Goal: Task Accomplishment & Management: Manage account settings

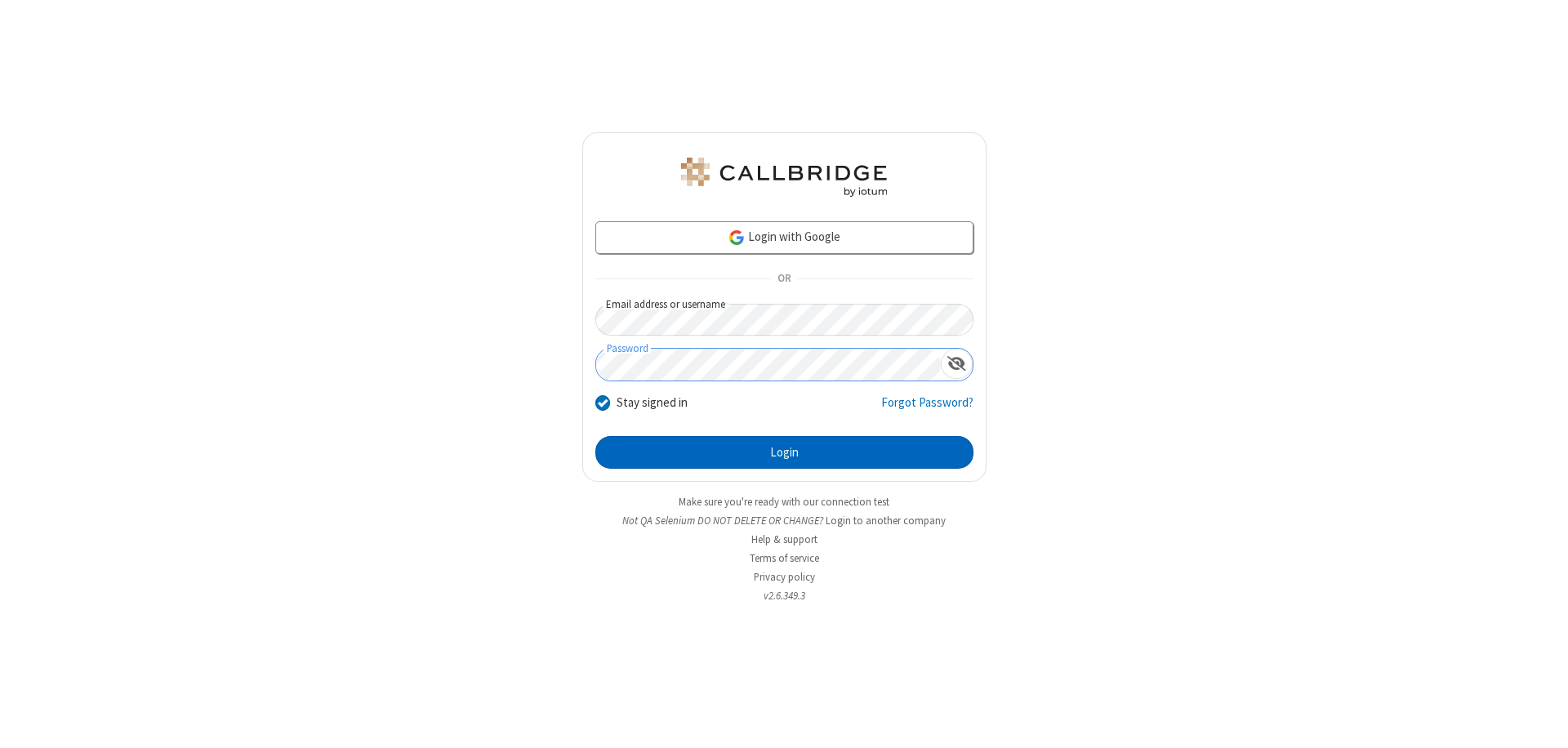
click at [784, 452] on button "Login" at bounding box center [784, 452] width 378 height 33
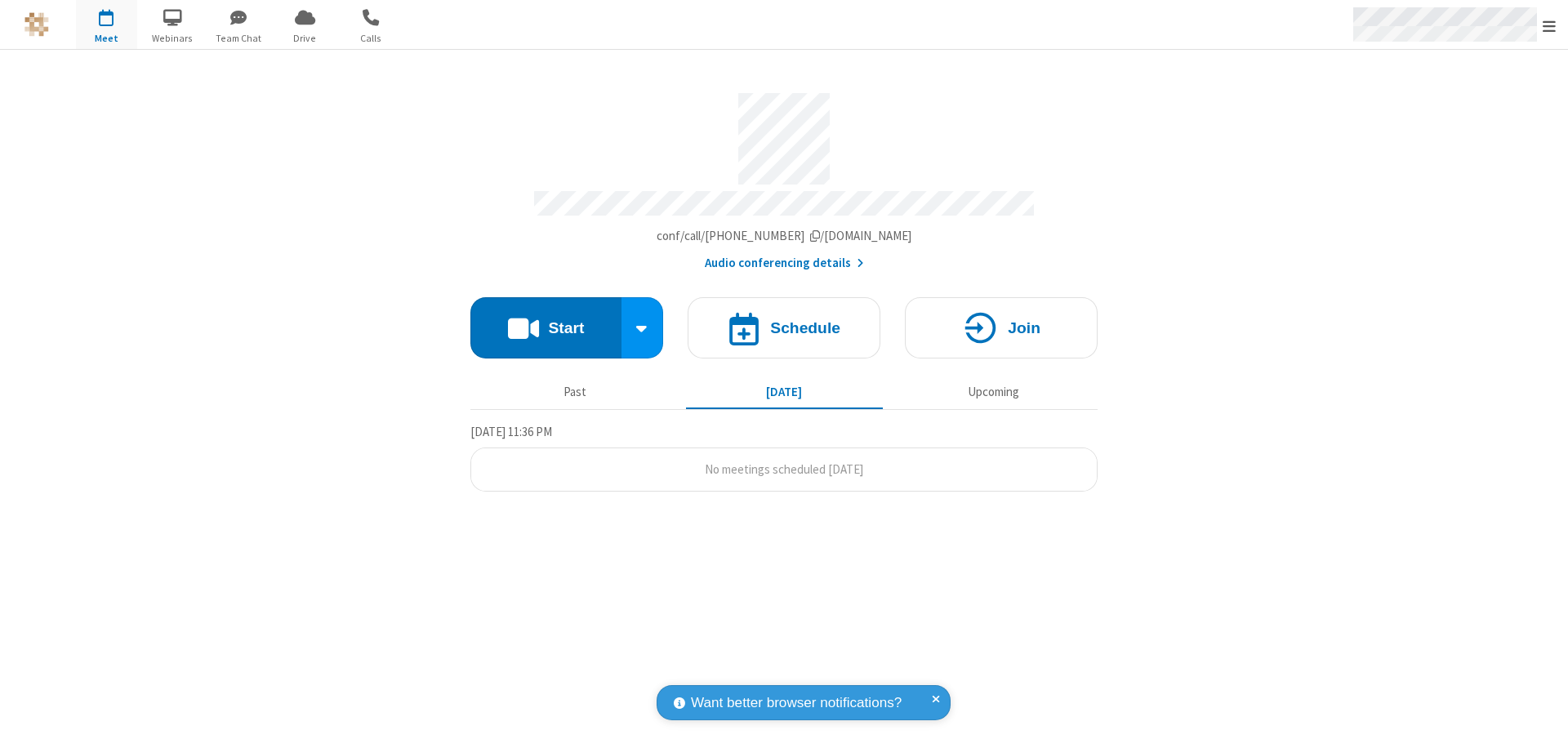
click at [1549, 25] on span "Open menu" at bounding box center [1549, 26] width 13 height 16
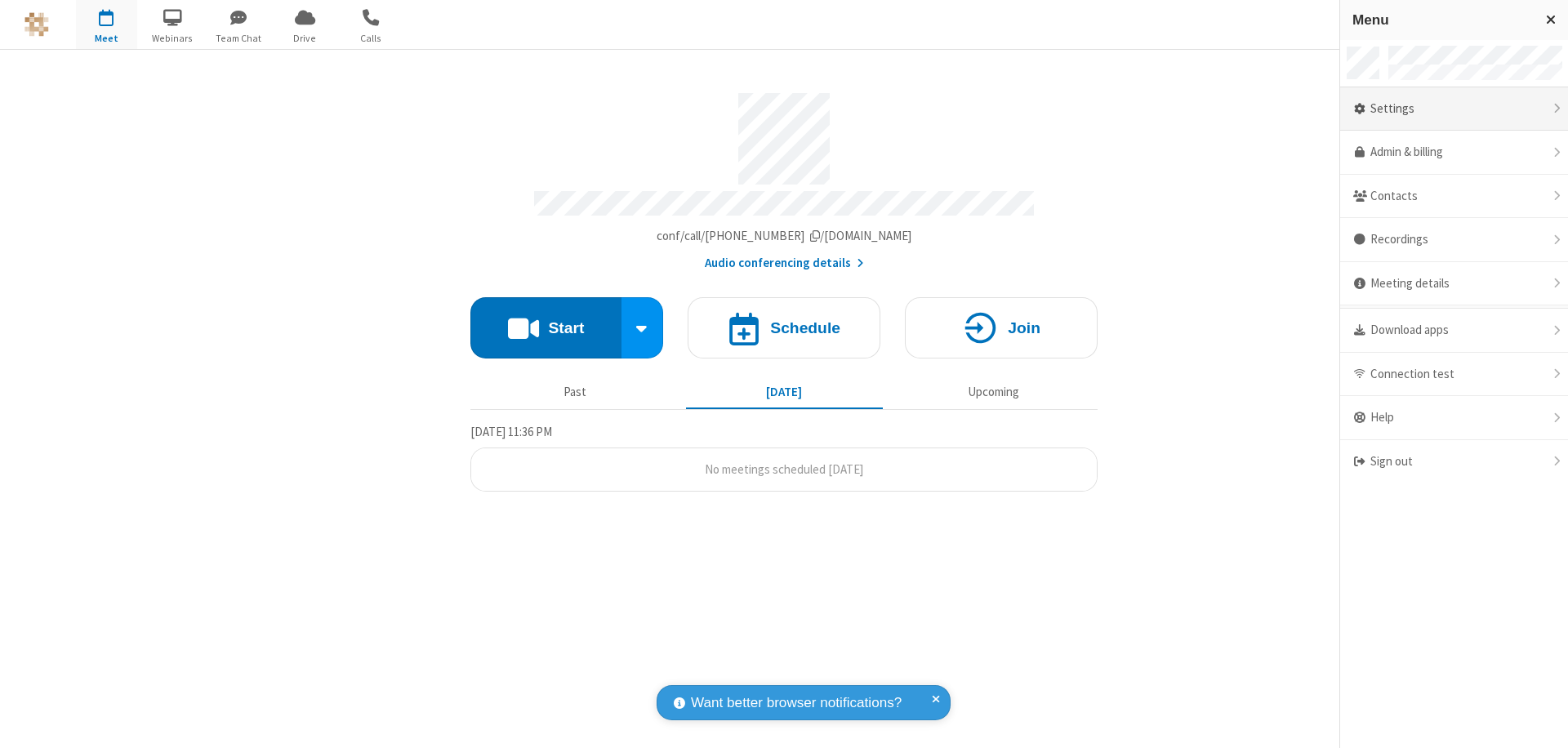
click at [1453, 109] on div "Settings" at bounding box center [1453, 109] width 228 height 44
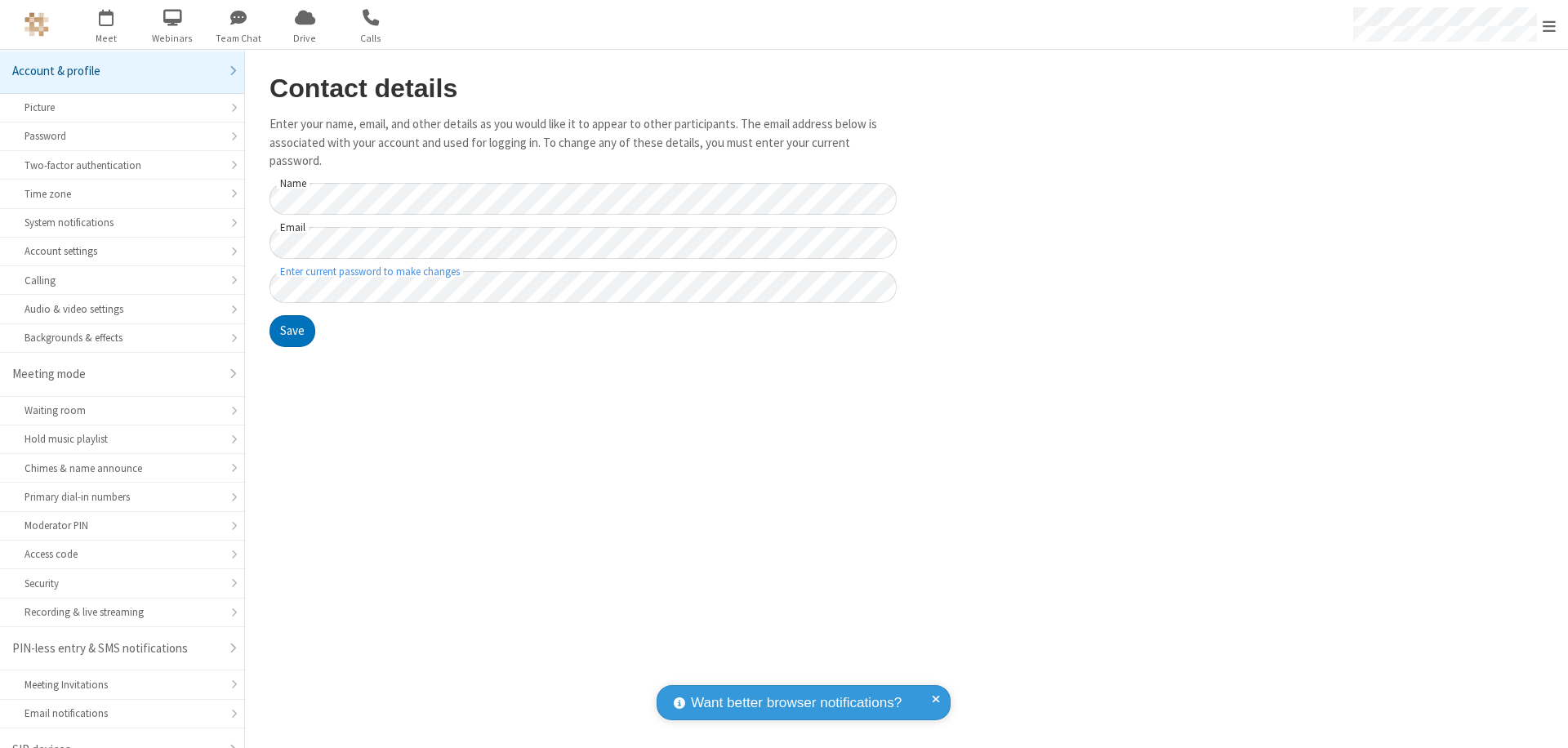
scroll to position [23, 0]
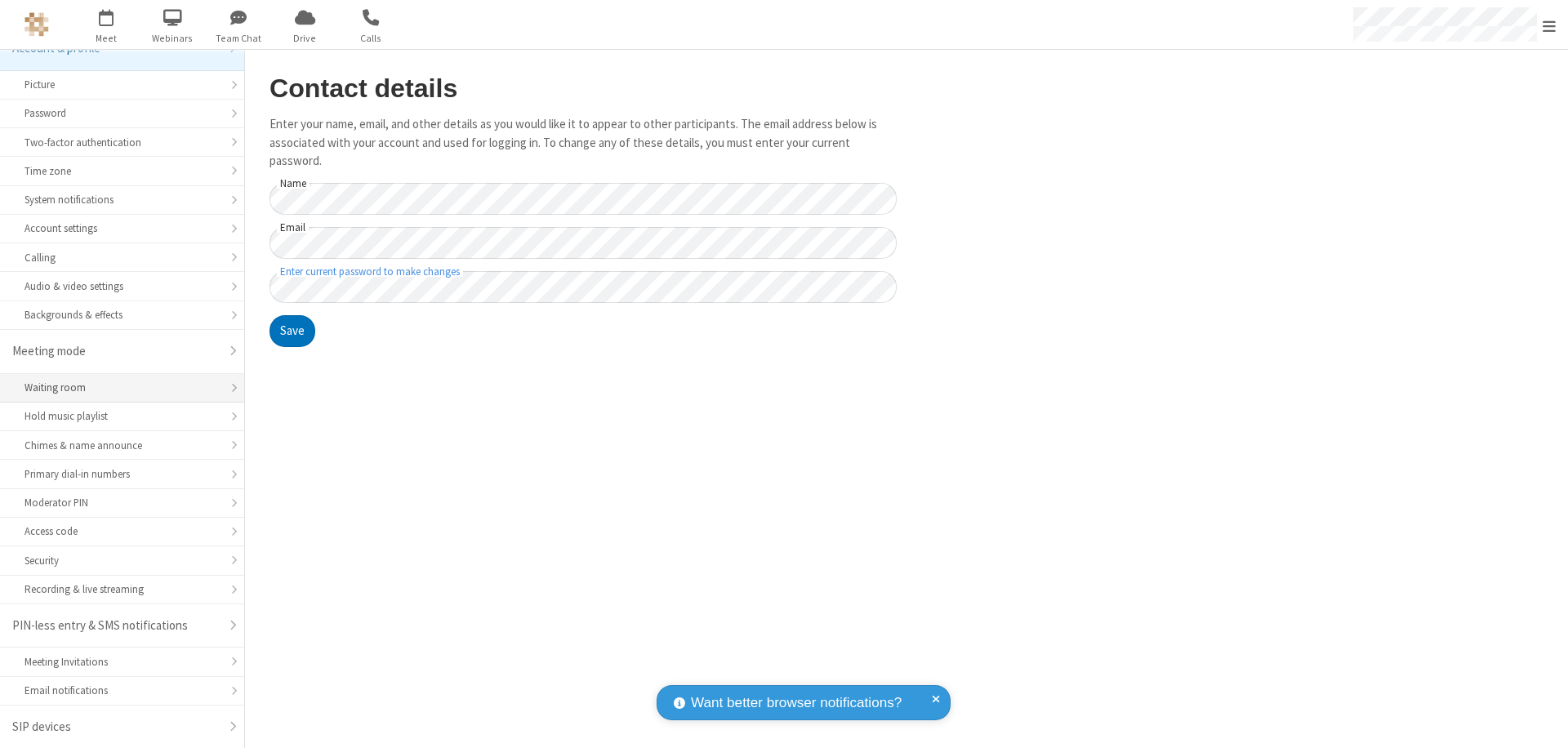
click at [116, 388] on div "Waiting room" at bounding box center [122, 387] width 195 height 15
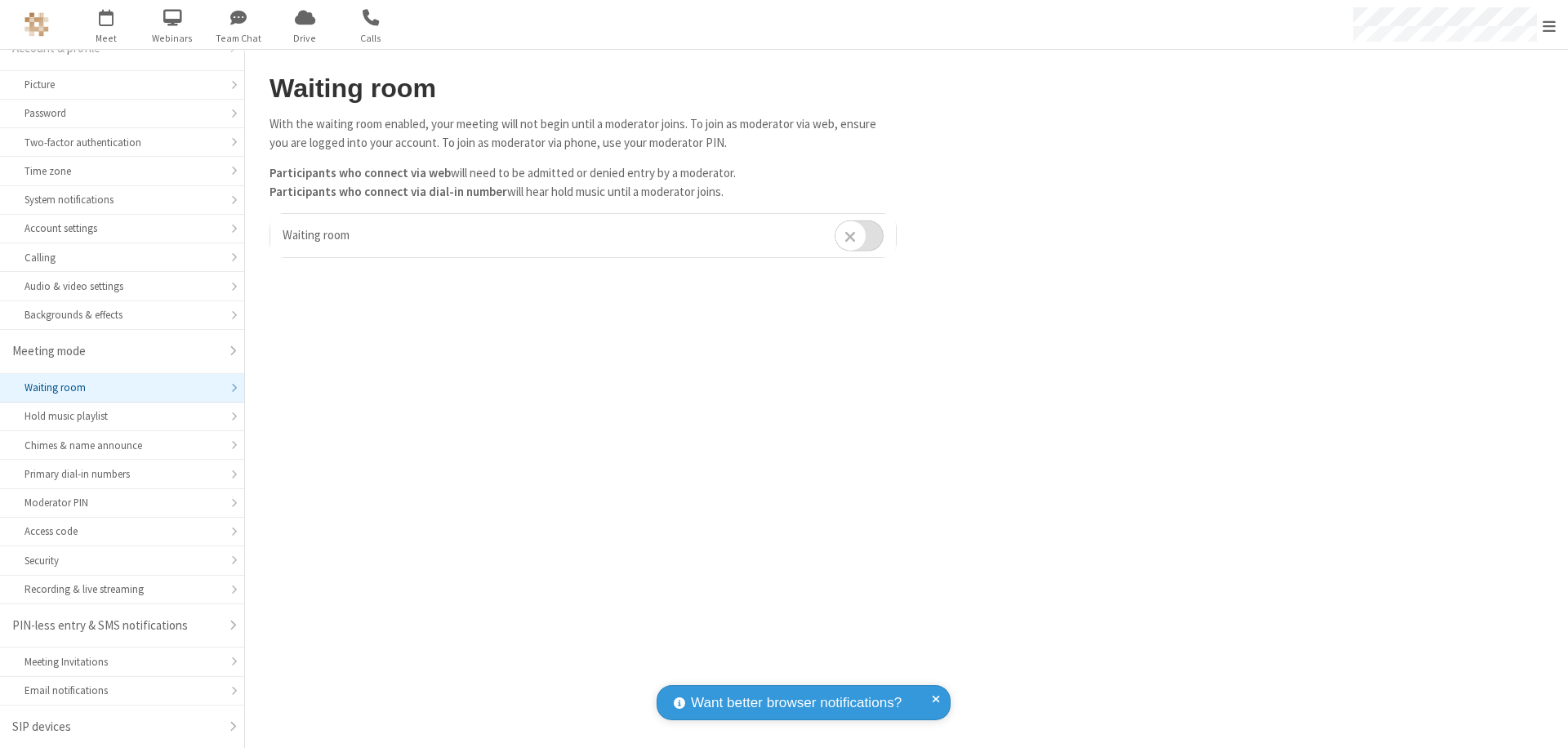
click at [859, 235] on input "checkbox" at bounding box center [859, 235] width 49 height 32
checkbox input "true"
click at [1549, 25] on span "Open menu" at bounding box center [1549, 26] width 13 height 16
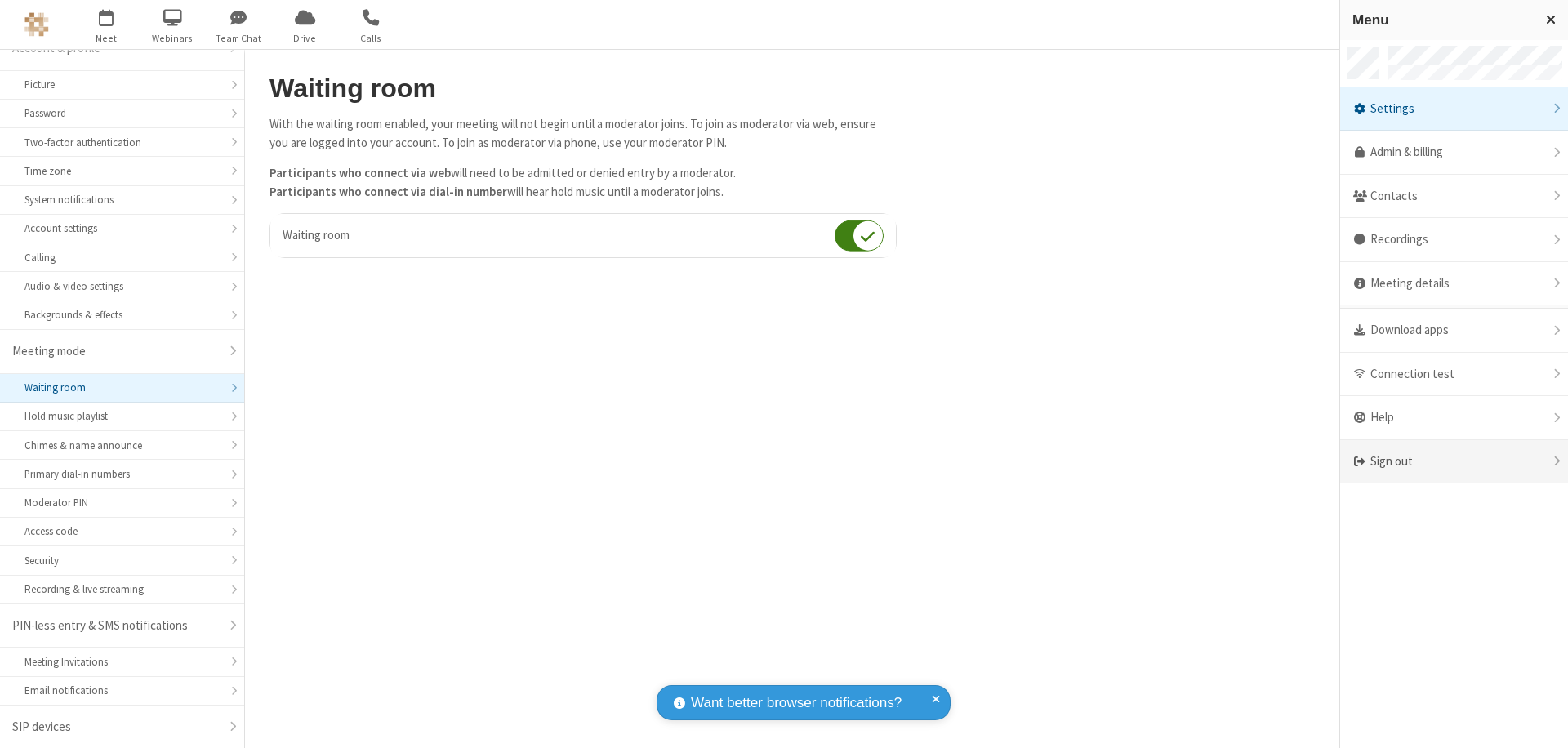
click at [1453, 461] on div "Sign out" at bounding box center [1453, 461] width 228 height 43
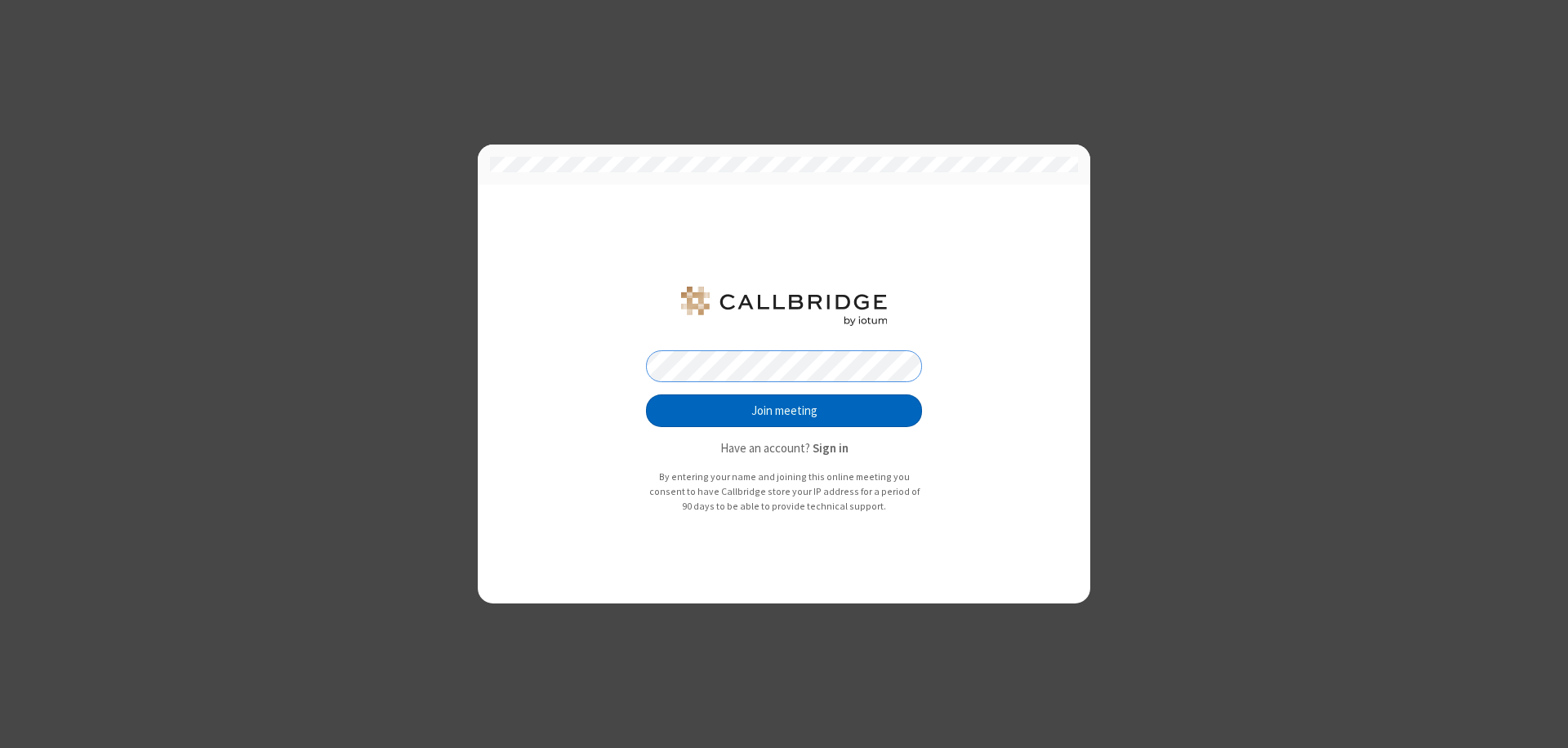
click at [784, 411] on button "Join meeting" at bounding box center [783, 410] width 276 height 33
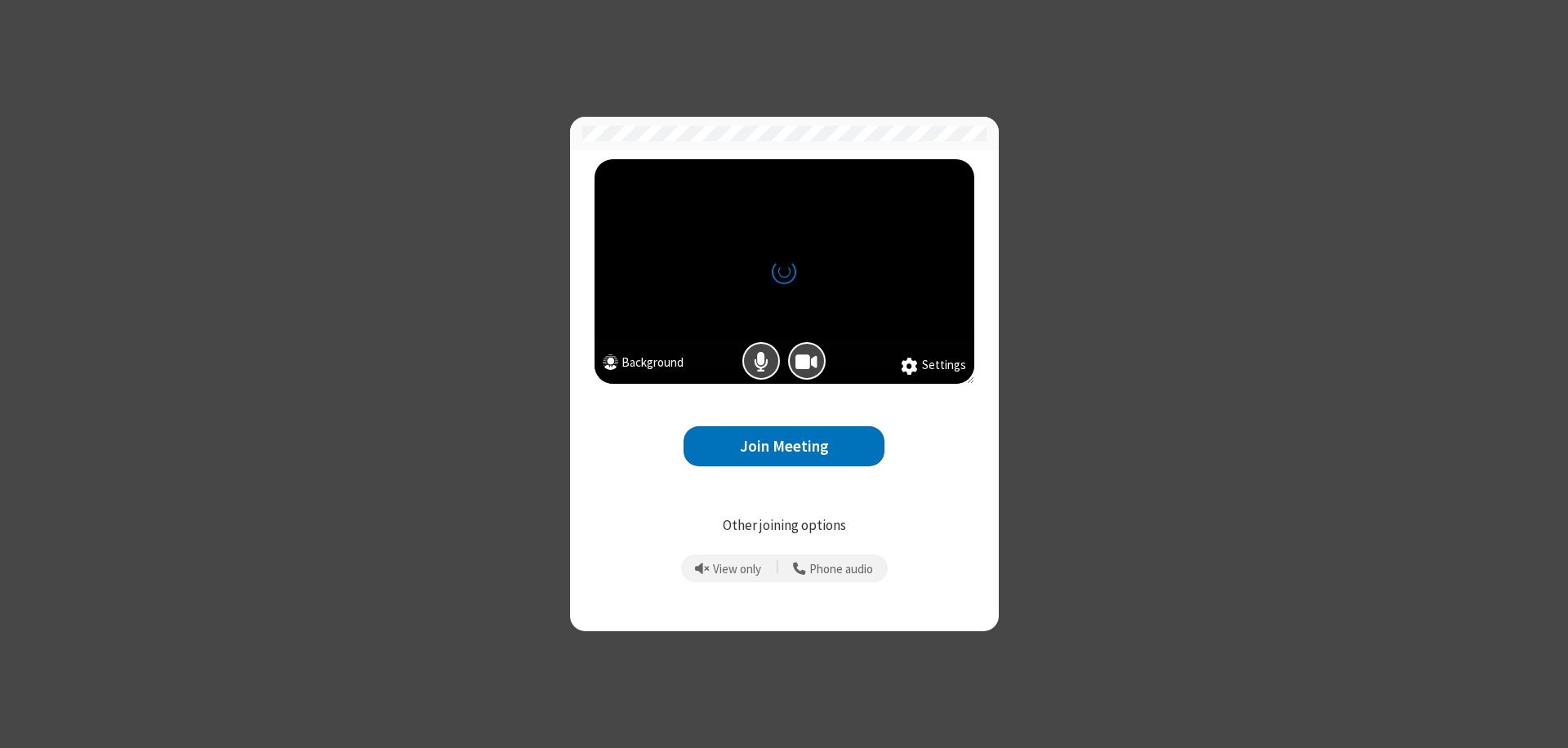
click at [784, 446] on button "Join Meeting" at bounding box center [784, 447] width 201 height 40
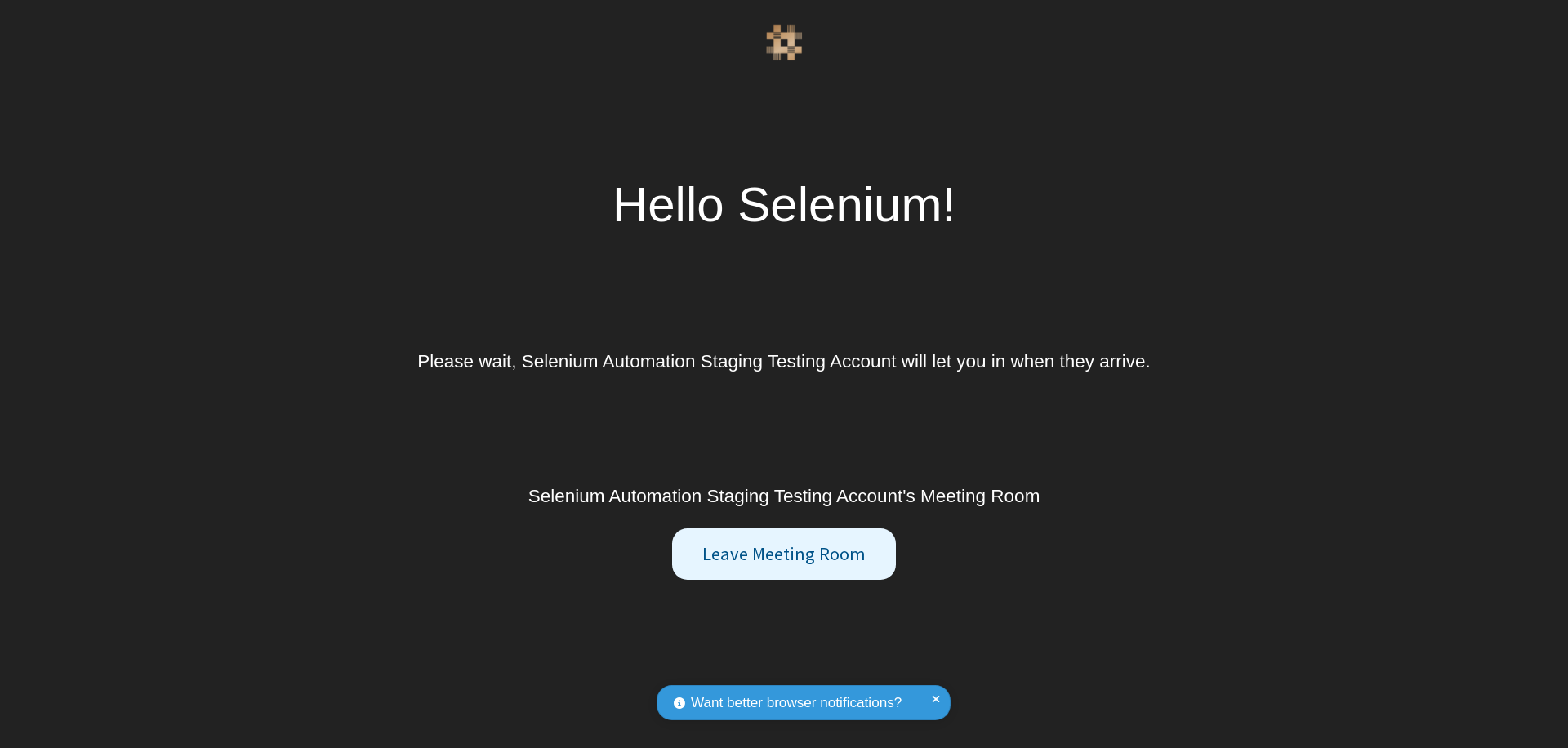
click at [783, 554] on button "Leave Meeting Room" at bounding box center [783, 555] width 223 height 53
